Goal: Information Seeking & Learning: Learn about a topic

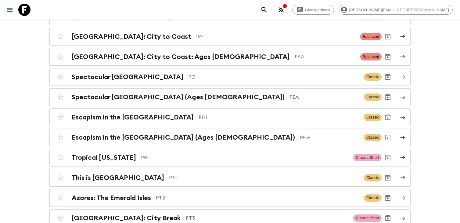
scroll to position [2047, 0]
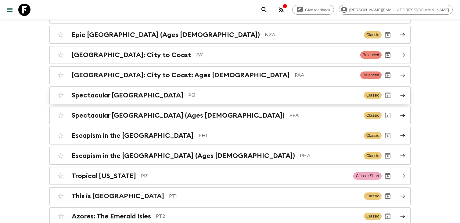
click at [188, 91] on p "PE1" at bounding box center [273, 94] width 171 height 7
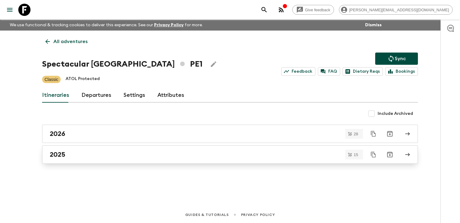
click at [190, 159] on link "2025" at bounding box center [230, 154] width 376 height 18
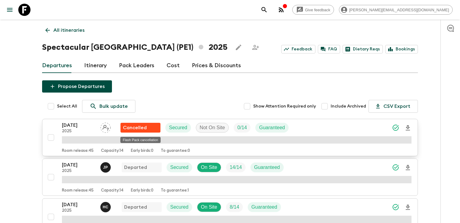
scroll to position [16, 0]
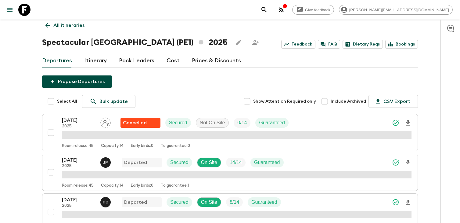
click at [327, 102] on input "Include Archived" at bounding box center [324, 101] width 12 height 12
checkbox input "true"
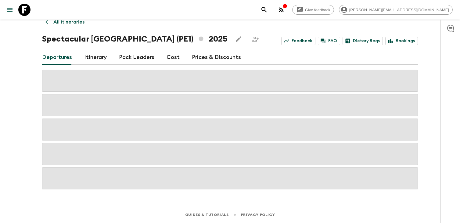
scroll to position [20, 0]
click at [77, 152] on span at bounding box center [230, 154] width 376 height 22
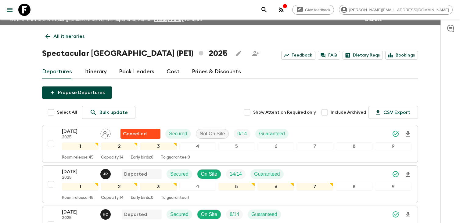
scroll to position [0, 0]
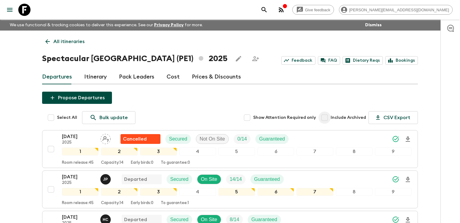
click at [331, 119] on input "Include Archived" at bounding box center [324, 117] width 12 height 12
checkbox input "true"
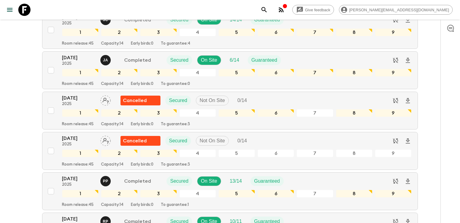
scroll to position [351, 0]
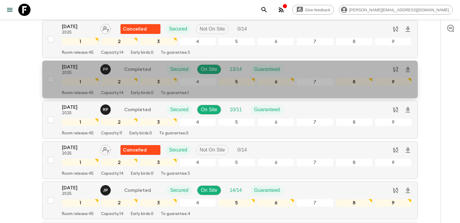
click at [90, 68] on p "28 Jun 2025" at bounding box center [79, 66] width 34 height 7
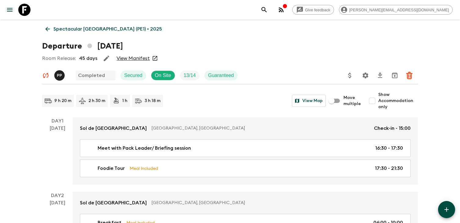
scroll to position [12, 0]
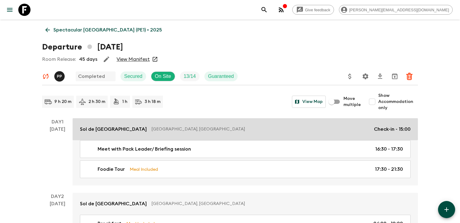
click at [167, 130] on p "Lima, Peru" at bounding box center [260, 129] width 217 height 6
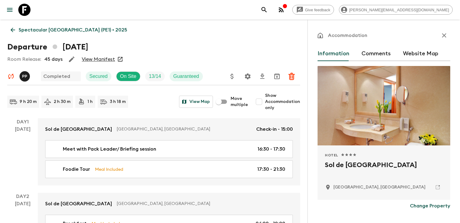
drag, startPoint x: 405, startPoint y: 165, endPoint x: 327, endPoint y: 163, distance: 78.4
click at [327, 163] on h2 "Sol de Oro Hotel & Suites" at bounding box center [384, 170] width 118 height 20
copy h2 "Sol de Oro Hotel & Suites"
click at [439, 190] on link at bounding box center [437, 187] width 10 height 10
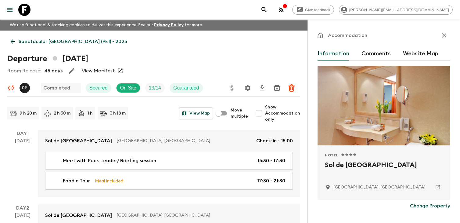
click at [261, 113] on input "Show Accommodation only" at bounding box center [259, 113] width 12 height 12
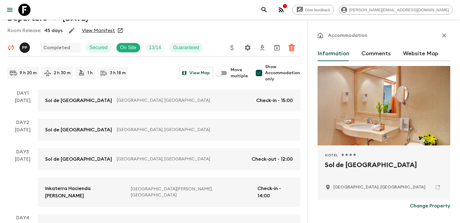
scroll to position [69, 0]
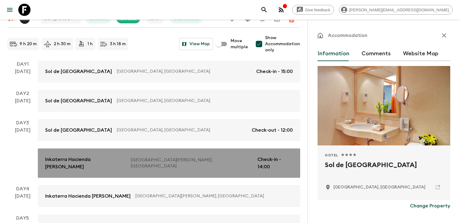
click at [263, 160] on p "Check-in - 14:00" at bounding box center [274, 163] width 35 height 15
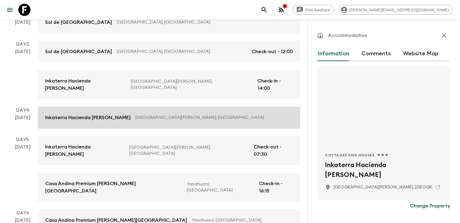
scroll to position [148, 0]
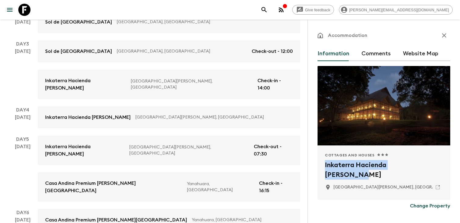
drag, startPoint x: 324, startPoint y: 166, endPoint x: 427, endPoint y: 161, distance: 102.9
click at [427, 161] on div "Cottages and Houses 1 Star 2 Stars 3 Stars 4 Stars 5 Stars Inkaterra Hacienda C…" at bounding box center [383, 172] width 133 height 54
copy h2 "Inkaterra Hacienda Concepcion"
click at [440, 186] on icon at bounding box center [437, 186] width 5 height 5
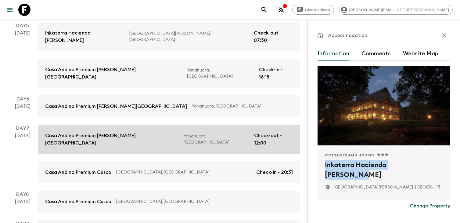
scroll to position [263, 0]
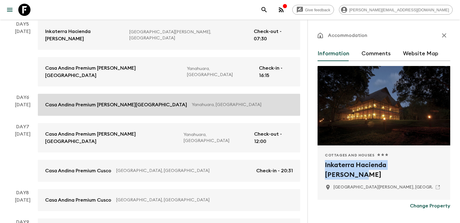
click at [229, 94] on link "Casa Andina Premium Valle Sagrado Hotel & Villas Yanahuara, Peru" at bounding box center [169, 105] width 262 height 22
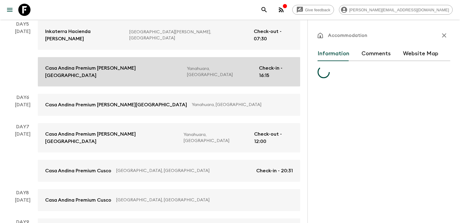
click at [267, 64] on p "Check-in - 16:15" at bounding box center [276, 71] width 34 height 15
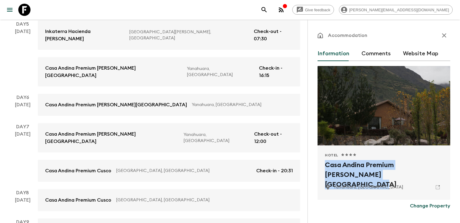
drag, startPoint x: 370, startPoint y: 175, endPoint x: 326, endPoint y: 166, distance: 45.4
click at [326, 166] on h2 "Casa Andina Premium [PERSON_NAME][GEOGRAPHIC_DATA]" at bounding box center [384, 170] width 118 height 20
copy h2 "Casa Andina Premium [PERSON_NAME][GEOGRAPHIC_DATA]"
click at [439, 188] on icon at bounding box center [437, 186] width 5 height 5
copy h2 "Casa Andina Premium [PERSON_NAME][GEOGRAPHIC_DATA]"
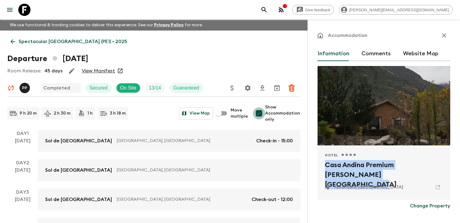
click at [262, 116] on input "Show Accommodation only" at bounding box center [259, 113] width 12 height 12
checkbox input "false"
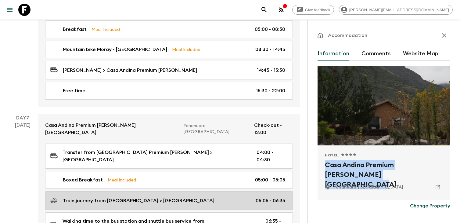
scroll to position [837, 0]
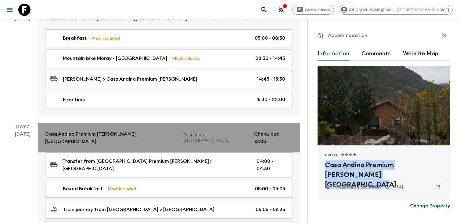
click at [259, 130] on p "Check-out - 12:00" at bounding box center [273, 137] width 39 height 15
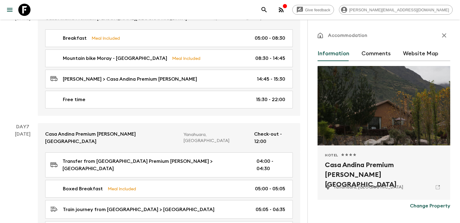
click at [319, 180] on div "Hotel 1 Star 2 Stars 3 Stars 4 Stars 5 Stars Casa Andina Premium Valle Sagrado …" at bounding box center [383, 172] width 133 height 54
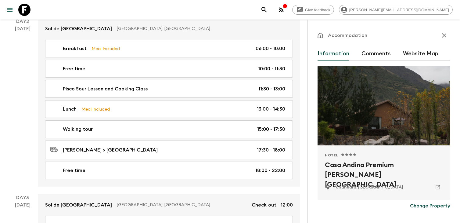
scroll to position [188, 0]
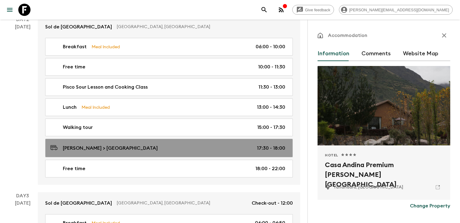
click at [258, 145] on p "17:30 - 18:00" at bounding box center [271, 147] width 28 height 7
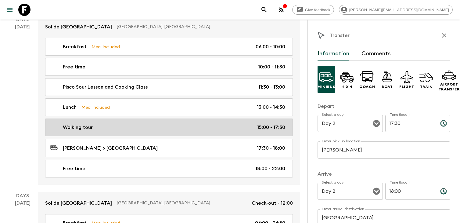
click at [256, 133] on link "Walking tour 15:00 - 17:30" at bounding box center [169, 127] width 248 height 18
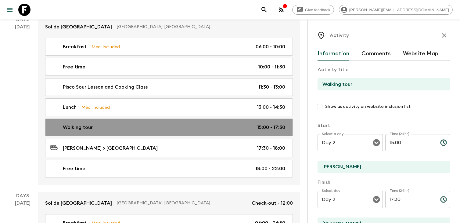
click at [275, 133] on link "Walking tour 15:00 - 17:30" at bounding box center [169, 127] width 248 height 18
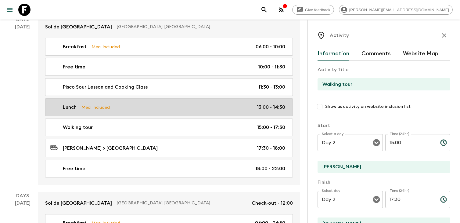
click at [265, 112] on link "Lunch Meal Included 13:00 - 14:30" at bounding box center [169, 107] width 248 height 18
type input "Lunch"
type input "Hotel B Barranco"
checkbox input "true"
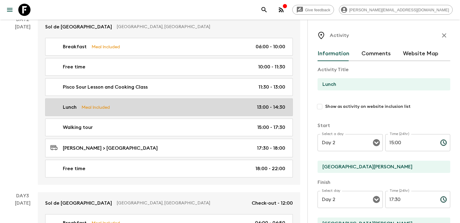
type input "13:00"
type input "14:30"
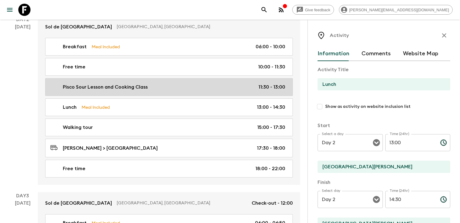
click at [267, 84] on p "11:30 - 13:00" at bounding box center [271, 86] width 27 height 7
type input "Pisco Sour Lesson and Cooking Class"
type textarea "Today, we will head back to Barranco for an authentic Peruvian cooking class on…"
checkbox input "false"
type input "11:30"
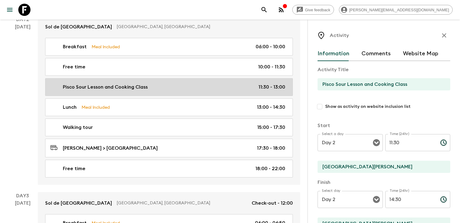
type input "13:00"
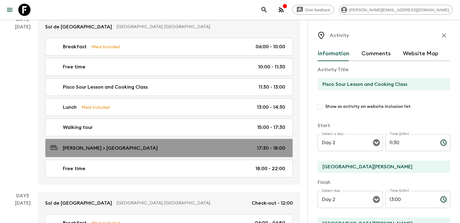
click at [249, 148] on div "Barranco > Lima Hotel 17:30 - 18:00" at bounding box center [167, 148] width 235 height 8
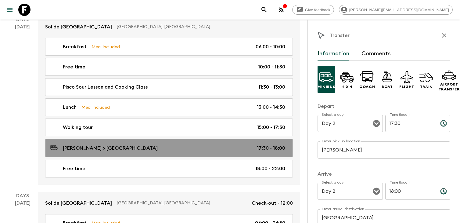
click at [202, 157] on link "Barranco > Lima Hotel 17:30 - 18:00" at bounding box center [169, 147] width 248 height 19
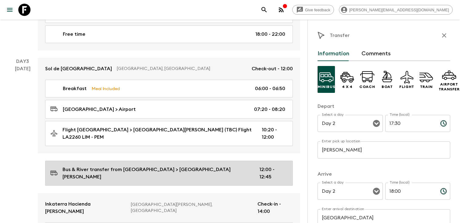
scroll to position [334, 0]
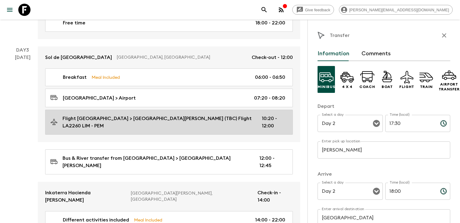
click at [279, 117] on p "10:20 - 12:00" at bounding box center [273, 122] width 23 height 15
type input "Flight Lima"
type input "Puerto Maldonado (TBC) Flight LA2260 LIM - PEM"
type input "Day 3"
type input "10:20"
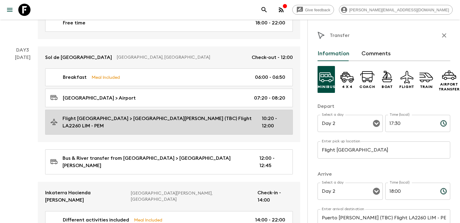
type input "Day 3"
type input "12:00"
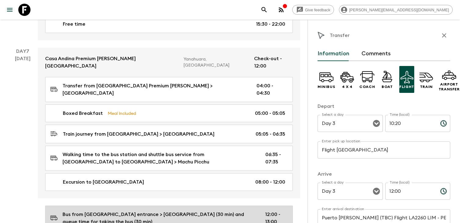
scroll to position [916, 0]
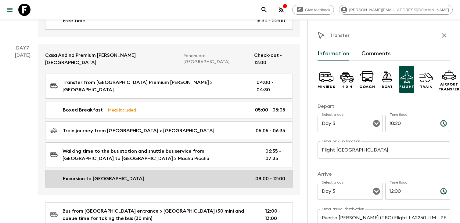
click at [245, 170] on link "Excursion to Machu Picchu Mountain 08:00 - 12:00" at bounding box center [169, 179] width 248 height 18
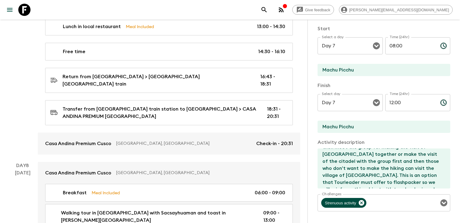
scroll to position [1133, 0]
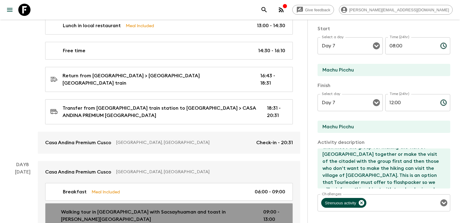
click at [285, 208] on p "09:00 - 13:00" at bounding box center [274, 215] width 22 height 15
type input "Walking tour in Cusco with Sacsayhuaman and toast in Ananay Hotel"
type input "Cusco"
type textarea "Take a tour of Cusco, the imposing Imperial City, example of the harmonious coe…"
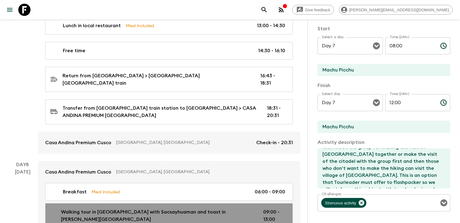
type textarea "Toast in Palacio Manco Capac Hotel (Ananay) including 1 glass of Peruvian spark…"
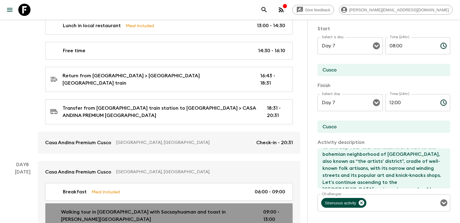
type input "Day 8"
type input "09:00"
type input "Day 8"
type input "13:00"
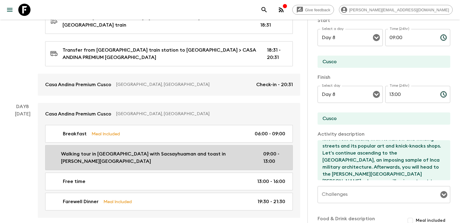
scroll to position [1197, 0]
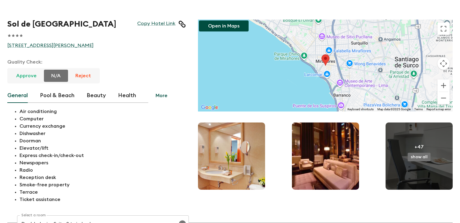
click at [77, 38] on div "Sol de Oro Hotel & Suites Copy Hotel Link 1 Star 2 Stars 3 Stars 4 Stars 5 Star…" at bounding box center [96, 111] width 178 height 183
drag, startPoint x: 77, startPoint y: 38, endPoint x: 75, endPoint y: 49, distance: 11.1
click at [75, 49] on div "Sol de Oro Hotel & Suites Copy Hotel Link 1 Star 2 Stars 3 Stars 4 Stars 5 Star…" at bounding box center [96, 111] width 178 height 183
copy div "4 Stars 5 Stars Calle San Martín, 305, Lima"
click at [169, 24] on link "Copy Hotel Link" at bounding box center [156, 23] width 38 height 7
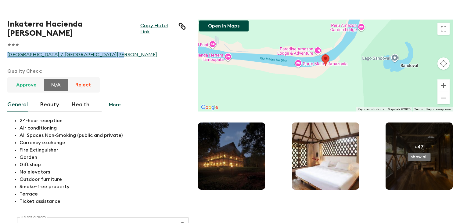
drag, startPoint x: 4, startPoint y: 42, endPoint x: 121, endPoint y: 50, distance: 117.4
click at [121, 50] on div "Inkaterra Hacienda Concepcion Copy Hotel Link 1 Star 2 Stars 3 Stars 4 Stars 5 …" at bounding box center [90, 105] width 191 height 197
copy link "Rio Madre de Dios Km. 7, Puerto Maldonado"
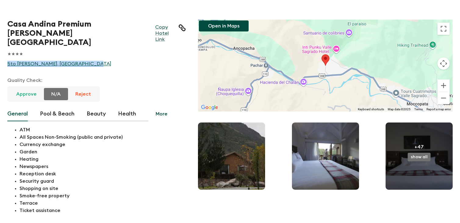
drag, startPoint x: 3, startPoint y: 55, endPoint x: 96, endPoint y: 54, distance: 92.4
click at [96, 54] on div "Casa Andina Premium [PERSON_NAME][GEOGRAPHIC_DATA] & Villas Copy Hotel Link 1 S…" at bounding box center [90, 110] width 191 height 206
copy link "5to [PERSON_NAME], [GEOGRAPHIC_DATA]"
